Goal: Information Seeking & Learning: Understand process/instructions

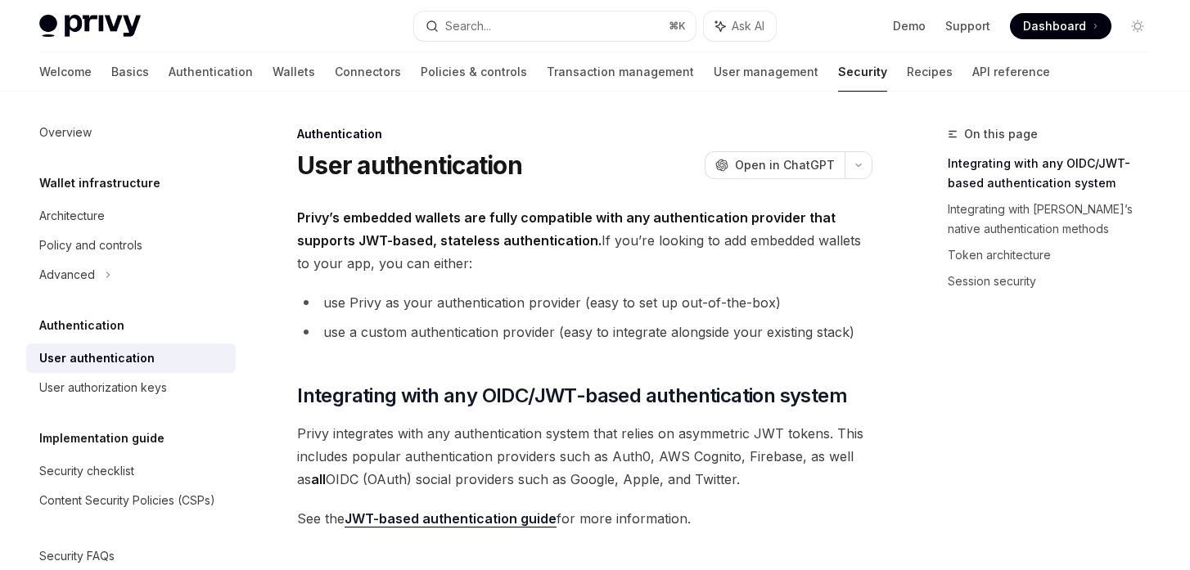
drag, startPoint x: 555, startPoint y: 216, endPoint x: 564, endPoint y: 266, distance: 50.7
click at [564, 266] on span "Privy’s embedded wallets are fully compatible with any authentication provider …" at bounding box center [584, 240] width 575 height 69
click at [631, 318] on ul "use Privy as your authentication provider (easy to set up out-of-the-box) use a…" at bounding box center [584, 317] width 575 height 52
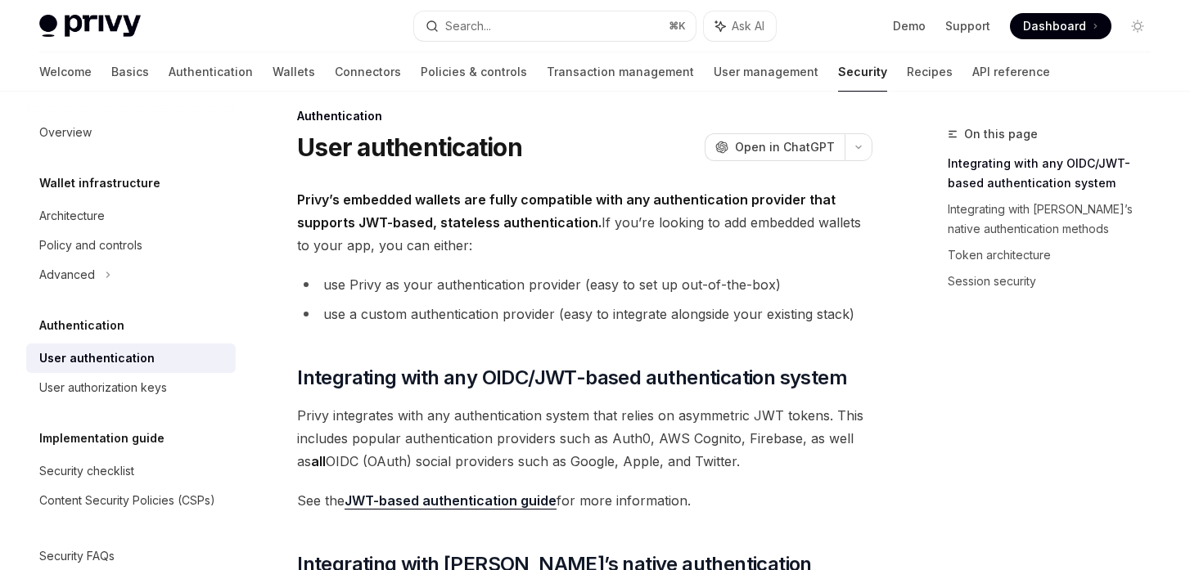
scroll to position [19, 0]
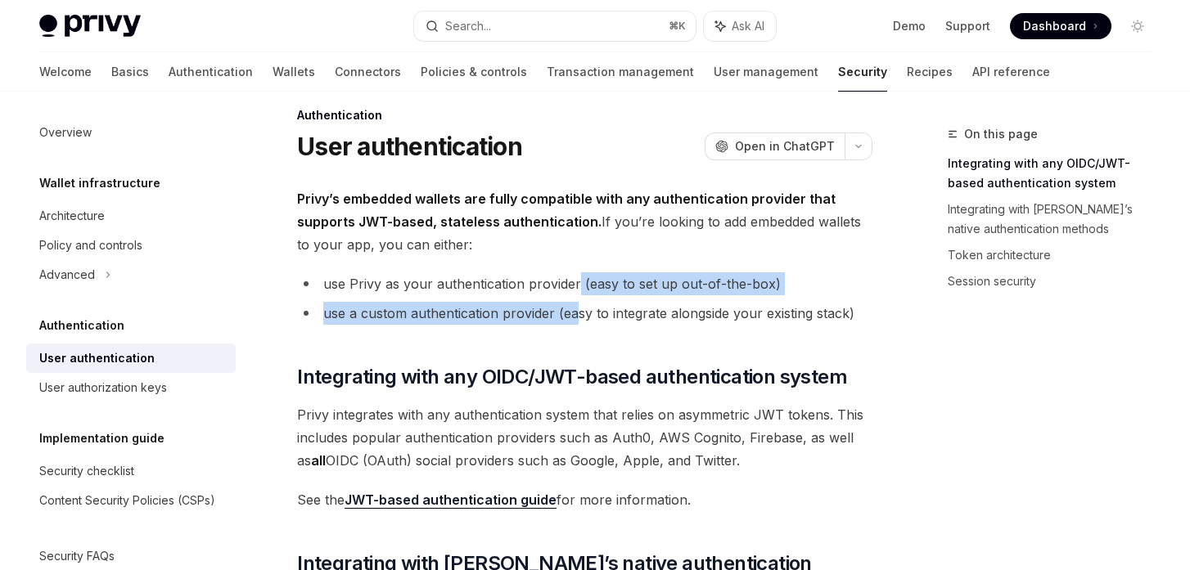
drag, startPoint x: 576, startPoint y: 284, endPoint x: 579, endPoint y: 317, distance: 32.9
click at [579, 317] on ul "use Privy as your authentication provider (easy to set up out-of-the-box) use a…" at bounding box center [584, 298] width 575 height 52
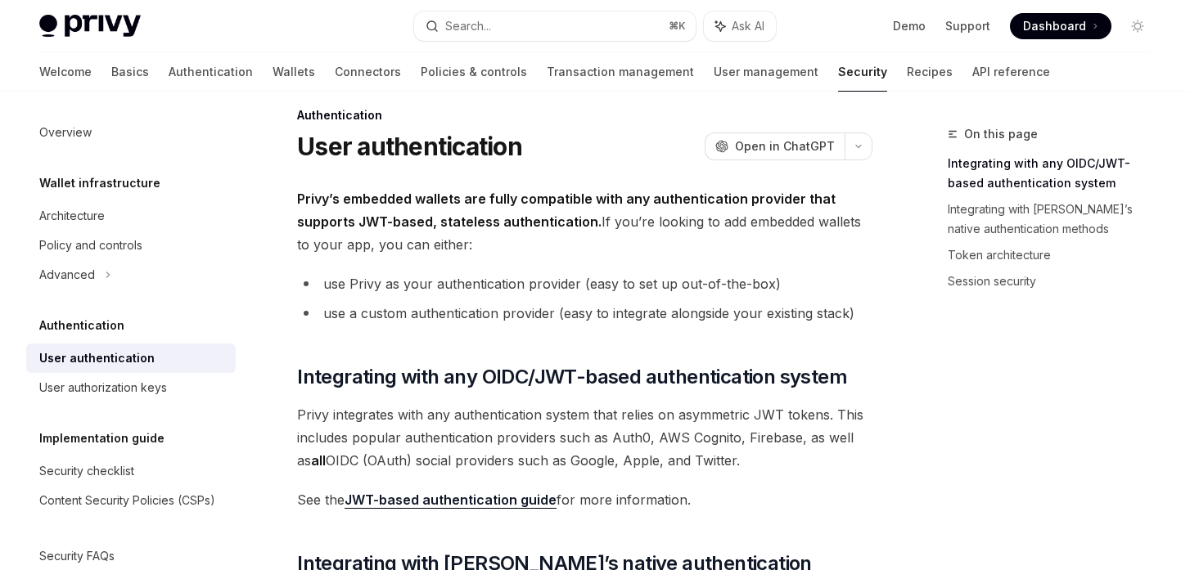
click at [623, 324] on li "use a custom authentication provider (easy to integrate alongside your existing…" at bounding box center [584, 313] width 575 height 23
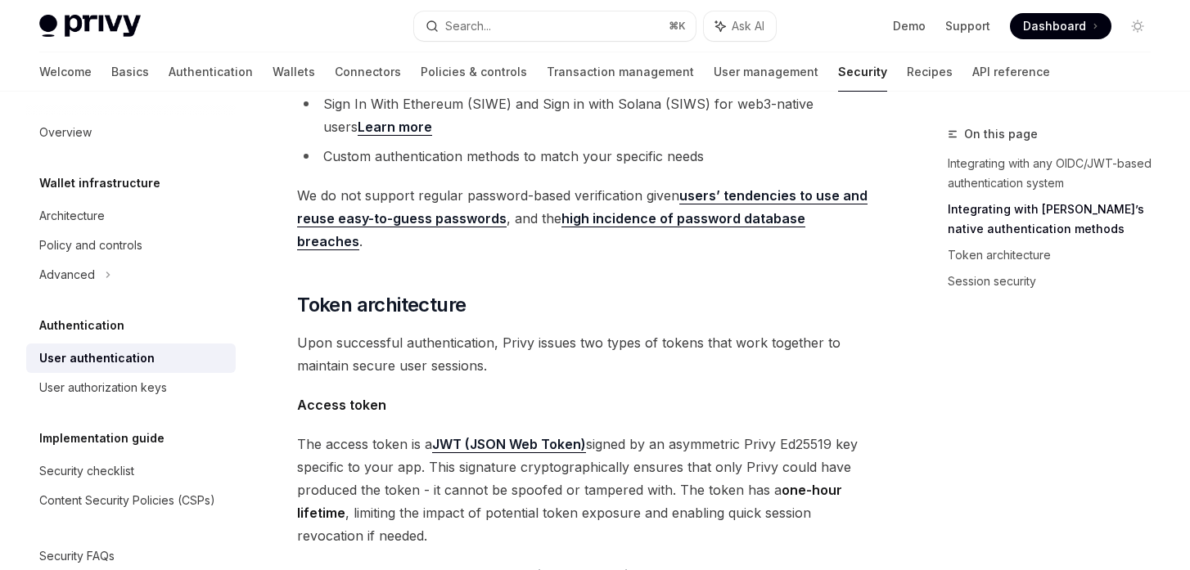
scroll to position [725, 0]
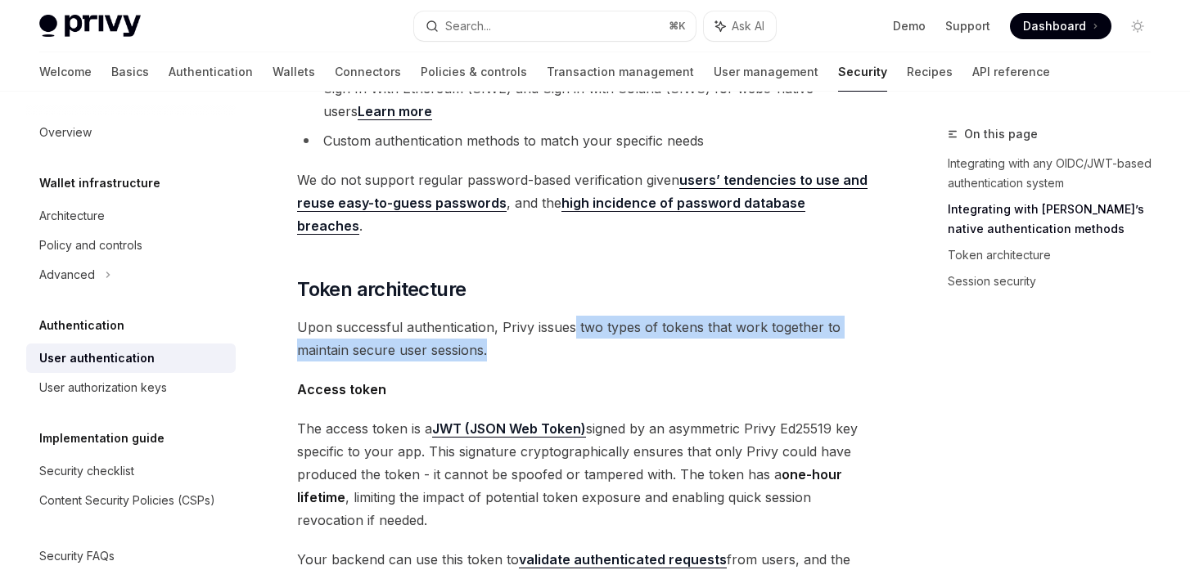
drag, startPoint x: 571, startPoint y: 277, endPoint x: 605, endPoint y: 312, distance: 48.6
click at [605, 316] on span "Upon successful authentication, Privy issues two types of tokens that work toge…" at bounding box center [584, 339] width 575 height 46
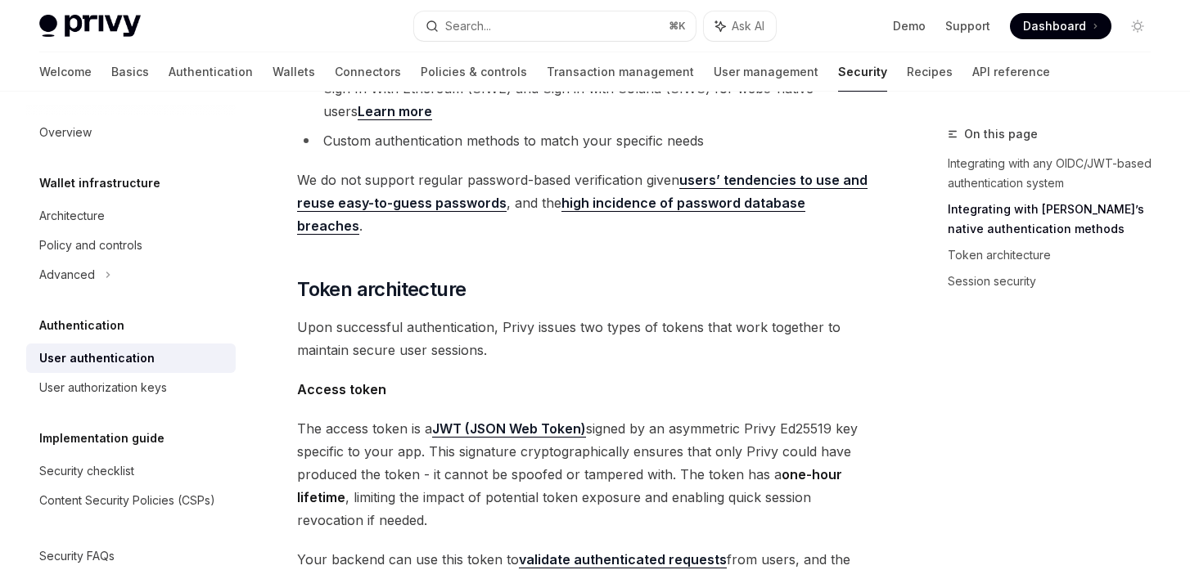
click at [692, 378] on span "Access token" at bounding box center [584, 389] width 575 height 23
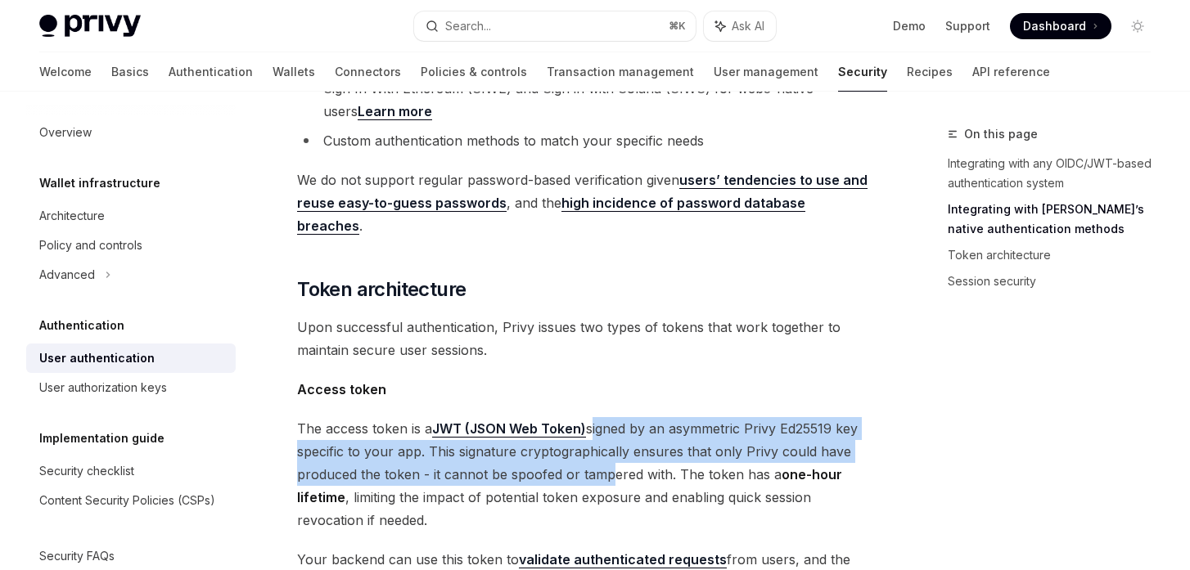
drag, startPoint x: 590, startPoint y: 379, endPoint x: 602, endPoint y: 434, distance: 56.2
click at [602, 434] on span "The access token is a JWT (JSON Web Token) signed by an asymmetric Privy Ed2551…" at bounding box center [584, 474] width 575 height 115
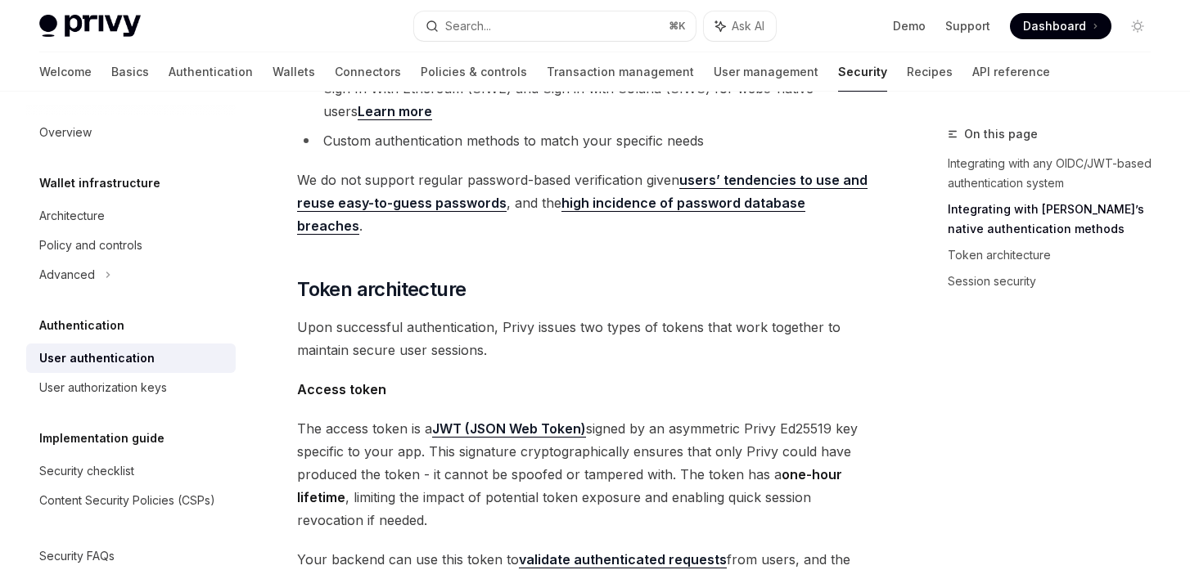
click at [716, 423] on span "The access token is a JWT (JSON Web Token) signed by an asymmetric Privy Ed2551…" at bounding box center [584, 474] width 575 height 115
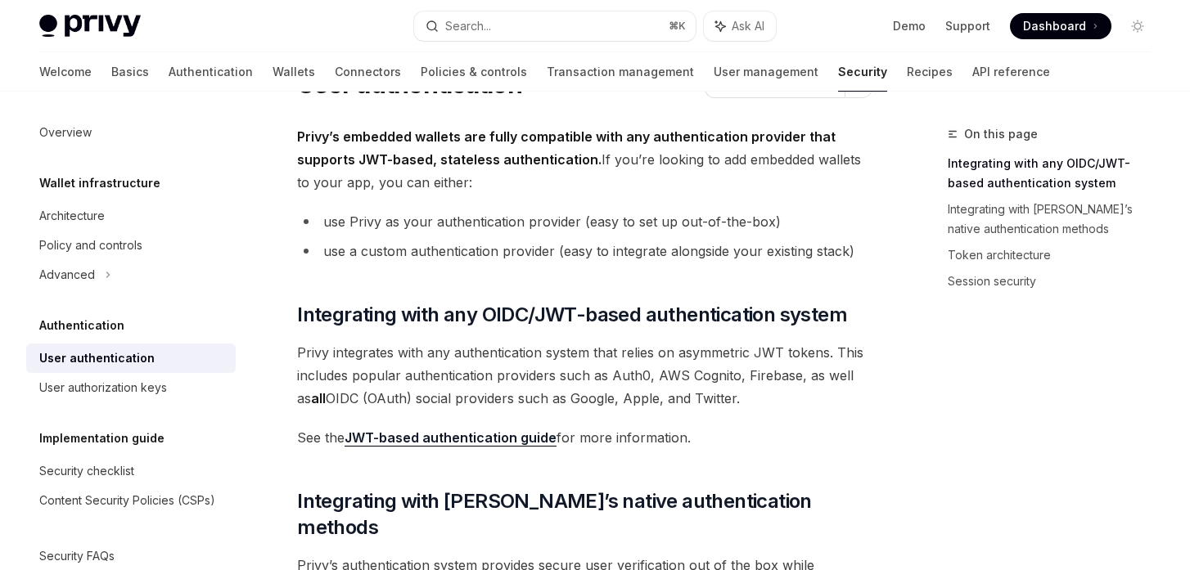
scroll to position [0, 0]
